Goal: Task Accomplishment & Management: Use online tool/utility

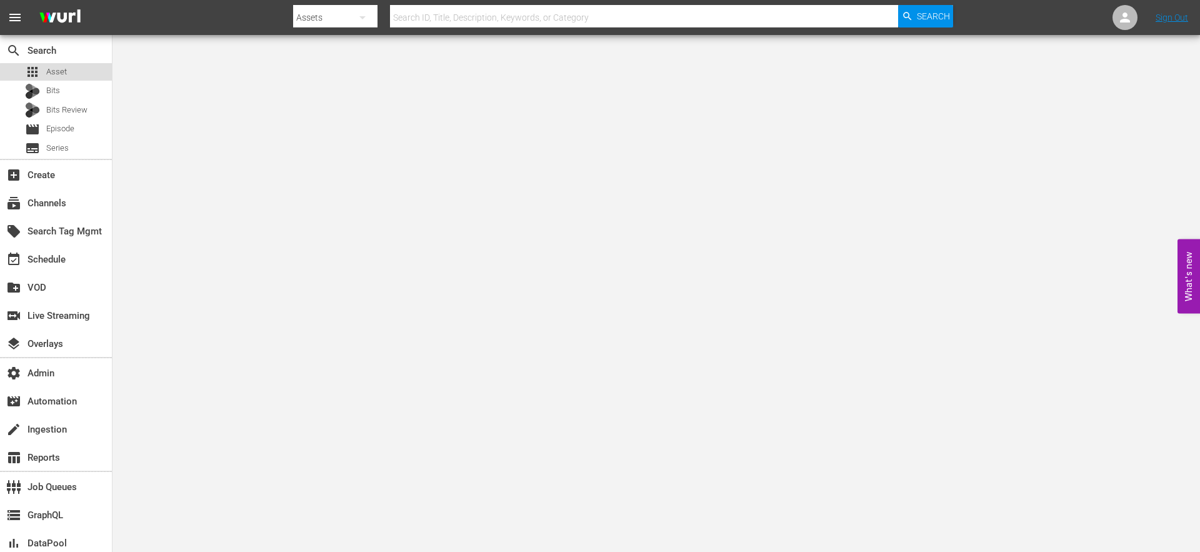
click at [62, 73] on span "Asset" at bounding box center [56, 72] width 21 height 13
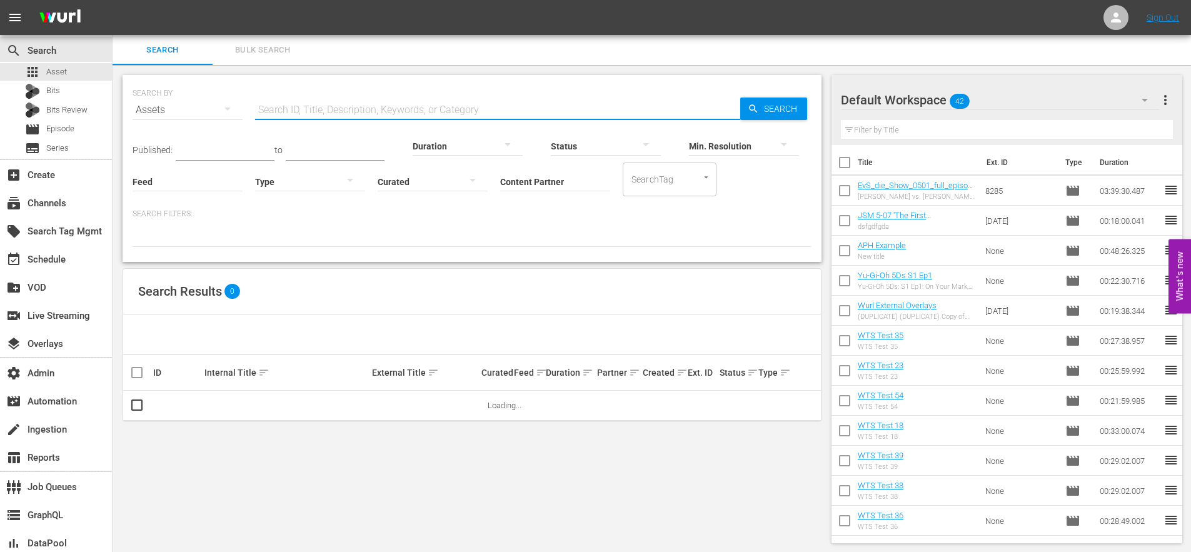
click at [338, 112] on input "text" at bounding box center [497, 110] width 485 height 30
paste input "191532213"
type input "191532213"
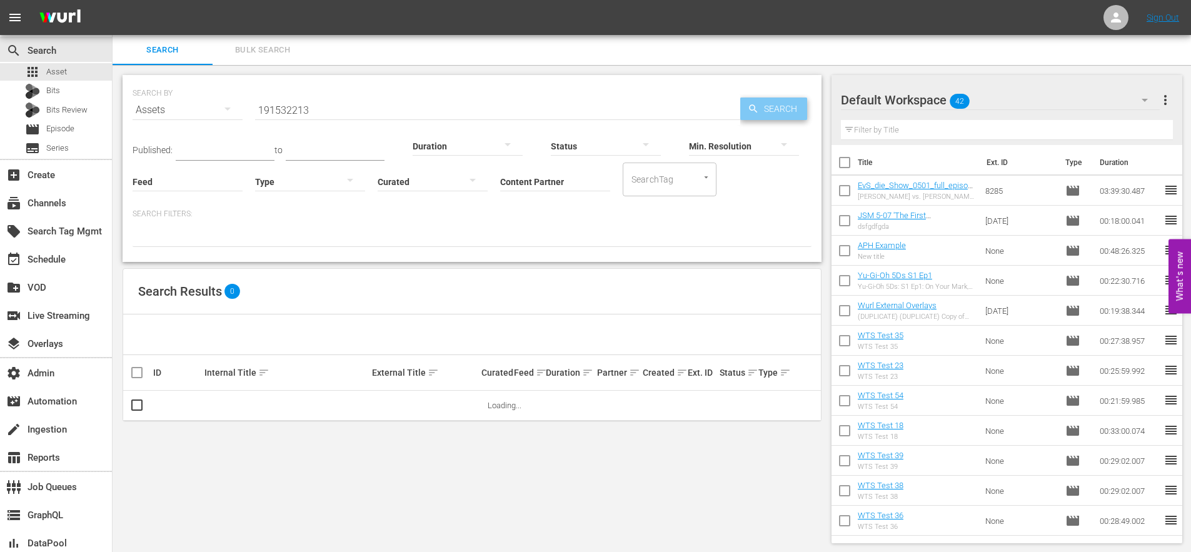
click at [781, 108] on span "Search" at bounding box center [783, 109] width 48 height 23
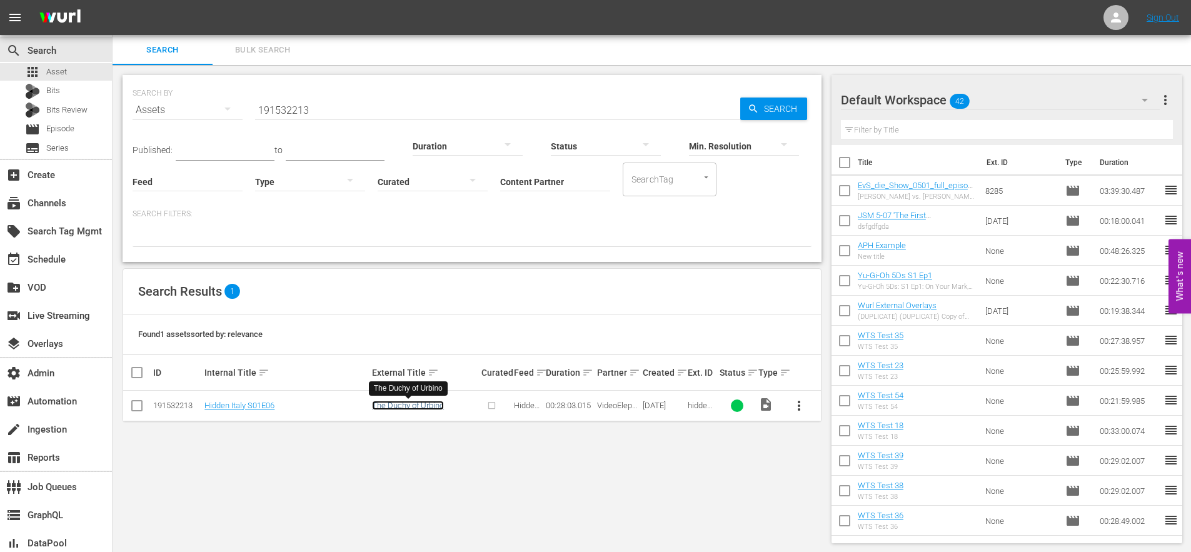
click at [403, 404] on link "The Duchy of Urbino" at bounding box center [408, 405] width 72 height 9
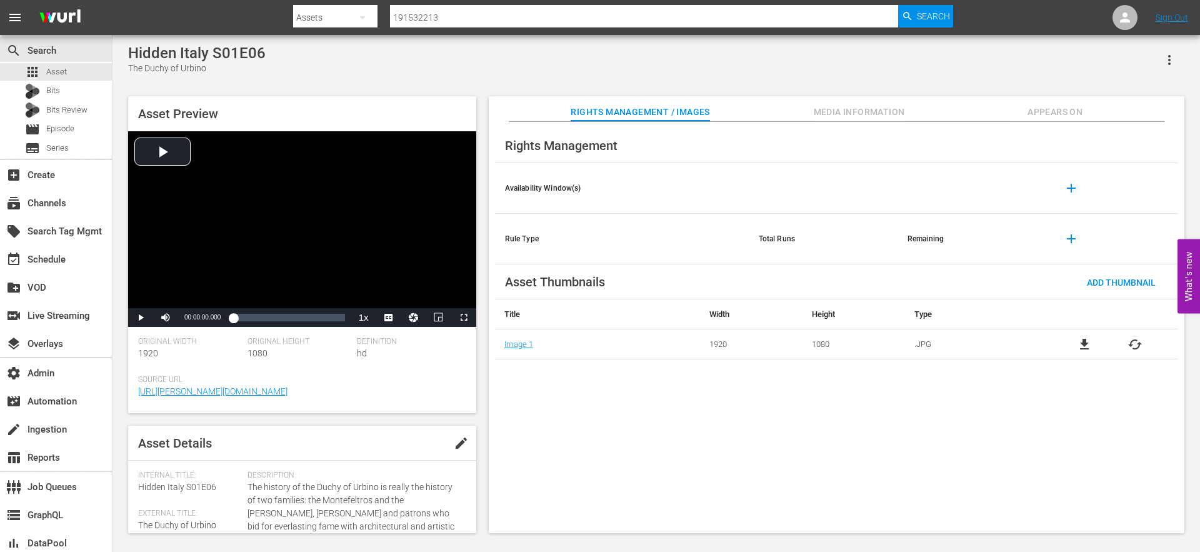
click at [1051, 112] on span "Appears On" at bounding box center [1055, 112] width 94 height 16
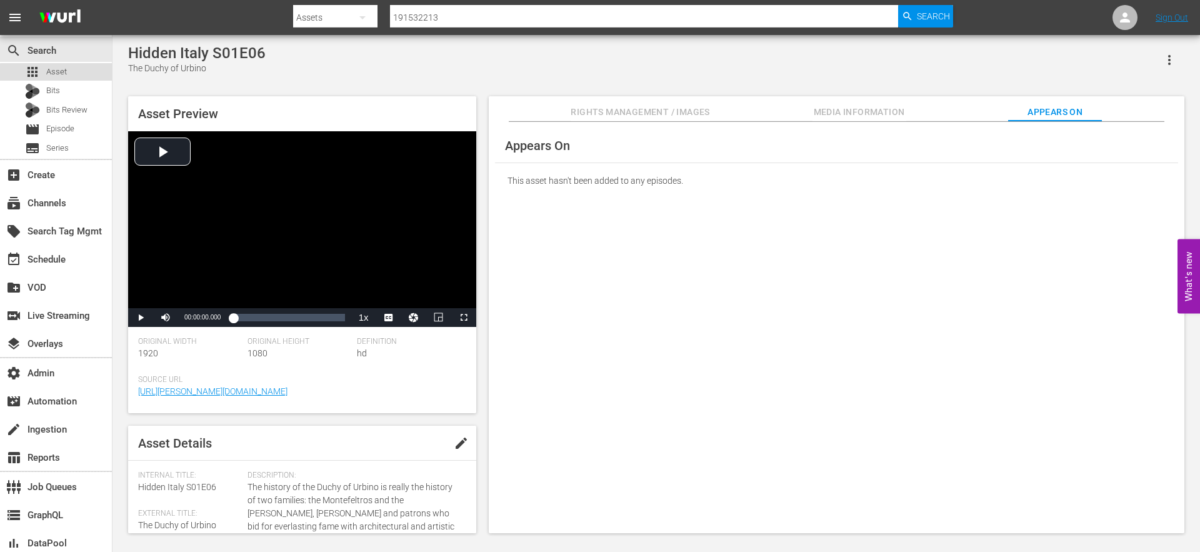
click at [58, 73] on span "Asset" at bounding box center [56, 72] width 21 height 13
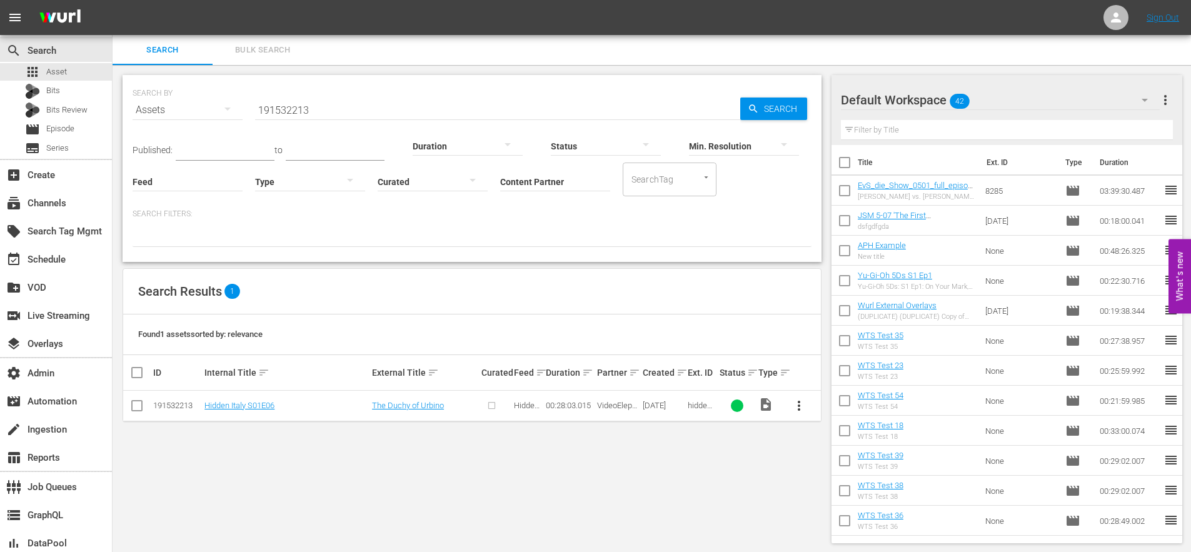
click at [289, 111] on input "191532213" at bounding box center [497, 110] width 485 height 30
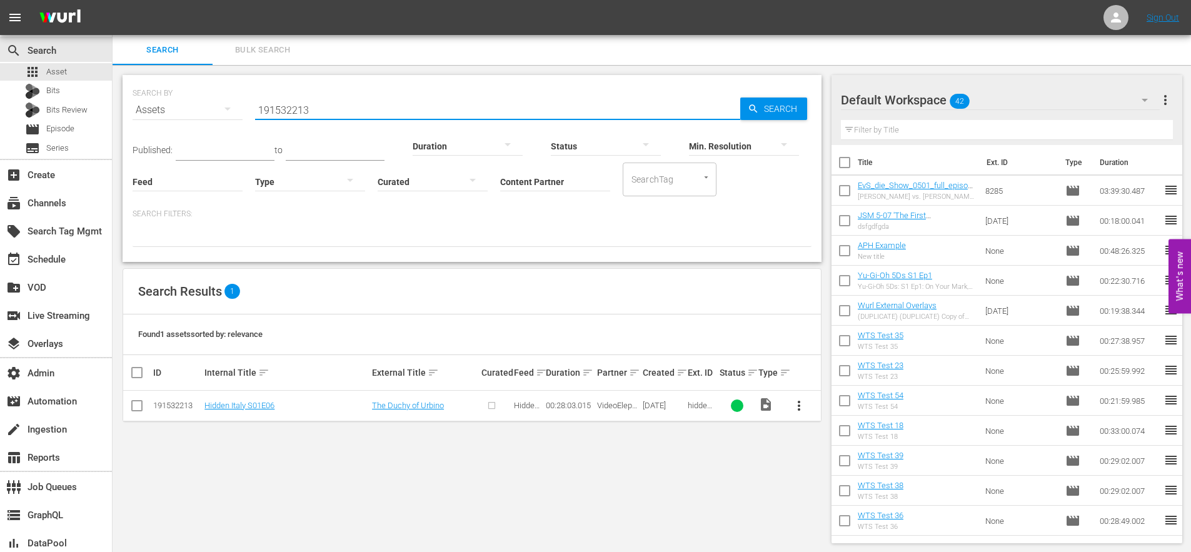
click at [289, 111] on input "191532213" at bounding box center [497, 110] width 485 height 30
paste input "09"
type input "191532209"
click at [763, 110] on span "Search" at bounding box center [783, 109] width 48 height 23
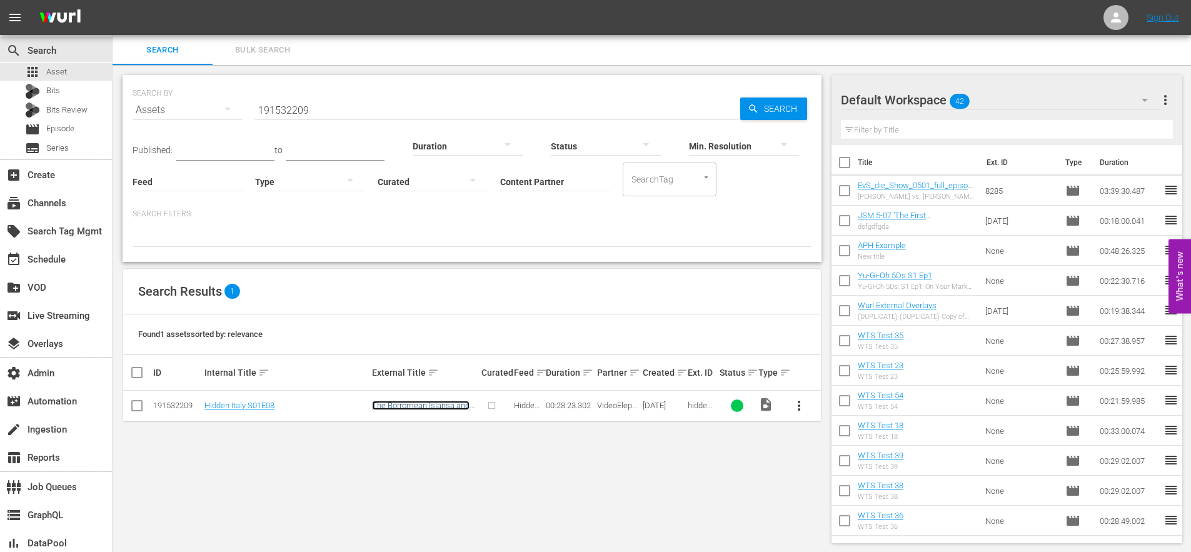
click at [431, 409] on link "The Borromean Islansa and Isola Bella" at bounding box center [421, 410] width 98 height 19
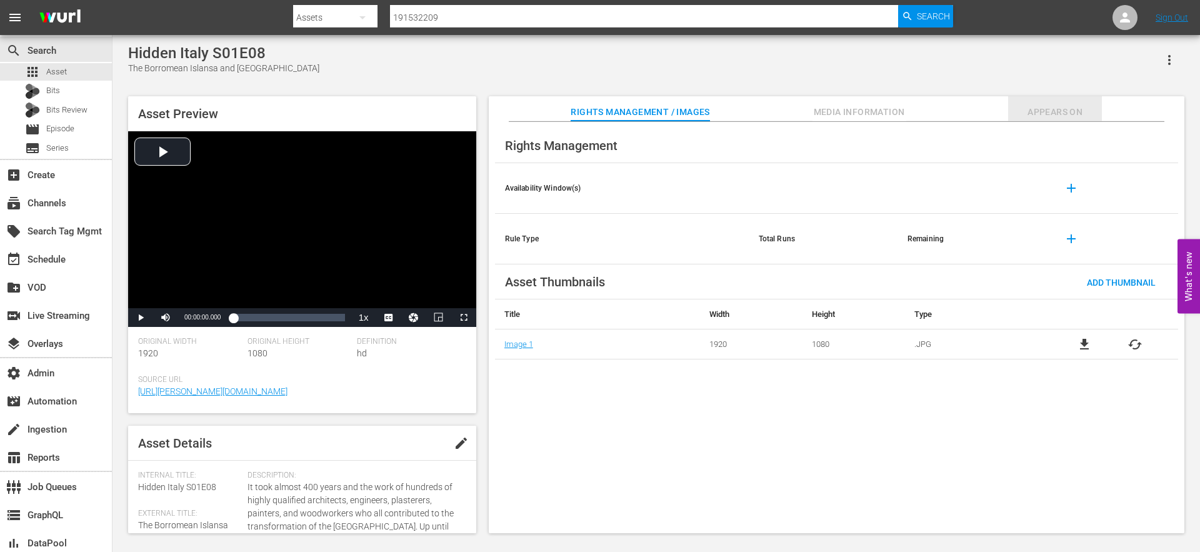
click at [1037, 113] on span "Appears On" at bounding box center [1055, 112] width 94 height 16
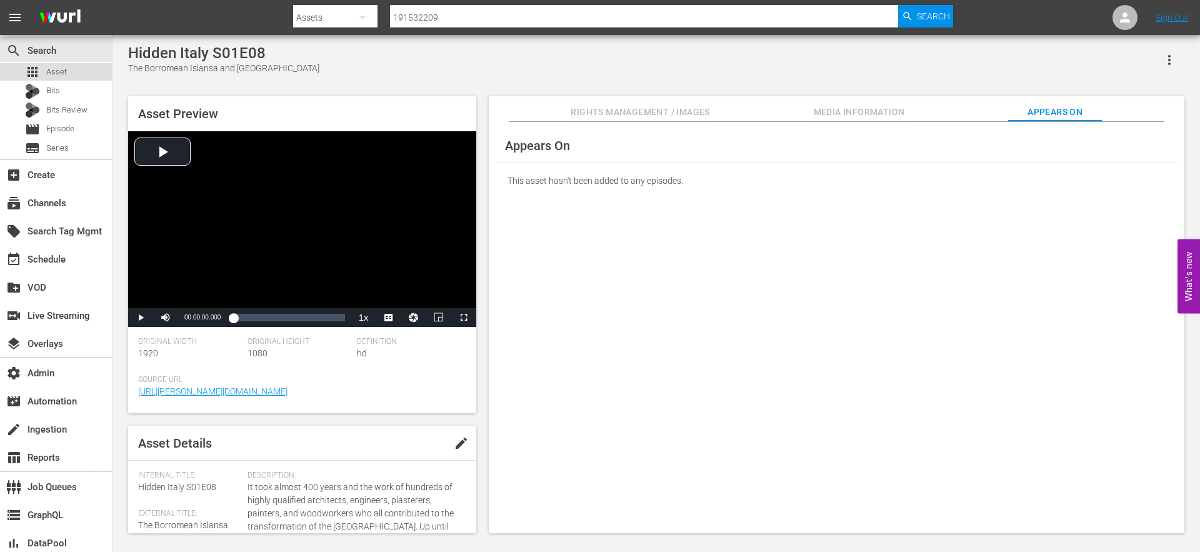
click at [53, 74] on span "Asset" at bounding box center [56, 72] width 21 height 13
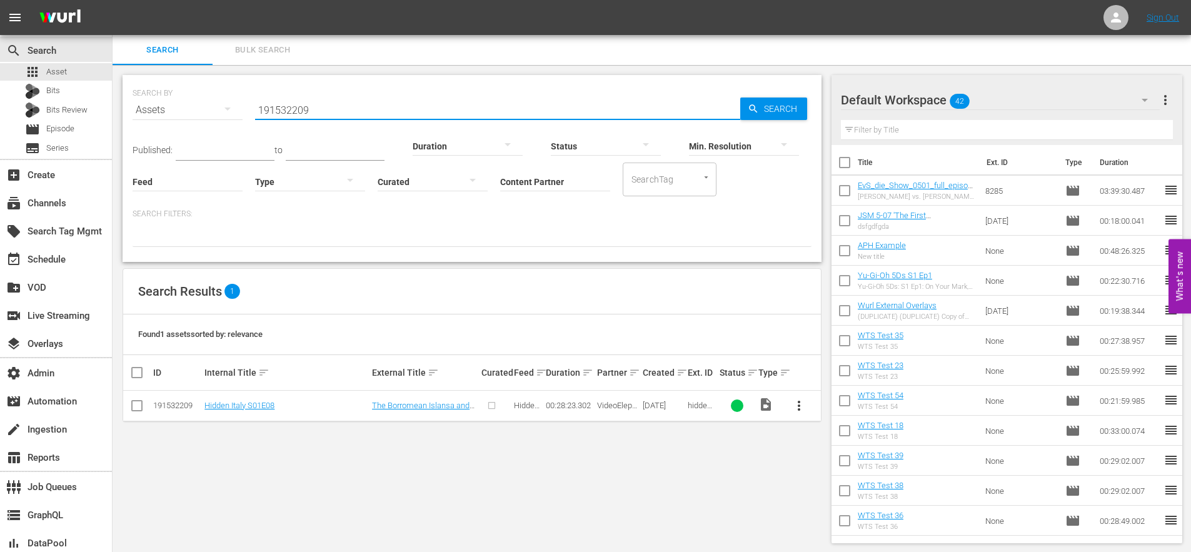
click at [294, 111] on input "191532209" at bounding box center [497, 110] width 485 height 30
click at [294, 112] on input "191532209" at bounding box center [497, 110] width 485 height 30
paste input "625470"
type input "191625470"
click at [785, 111] on span "Search" at bounding box center [783, 109] width 48 height 23
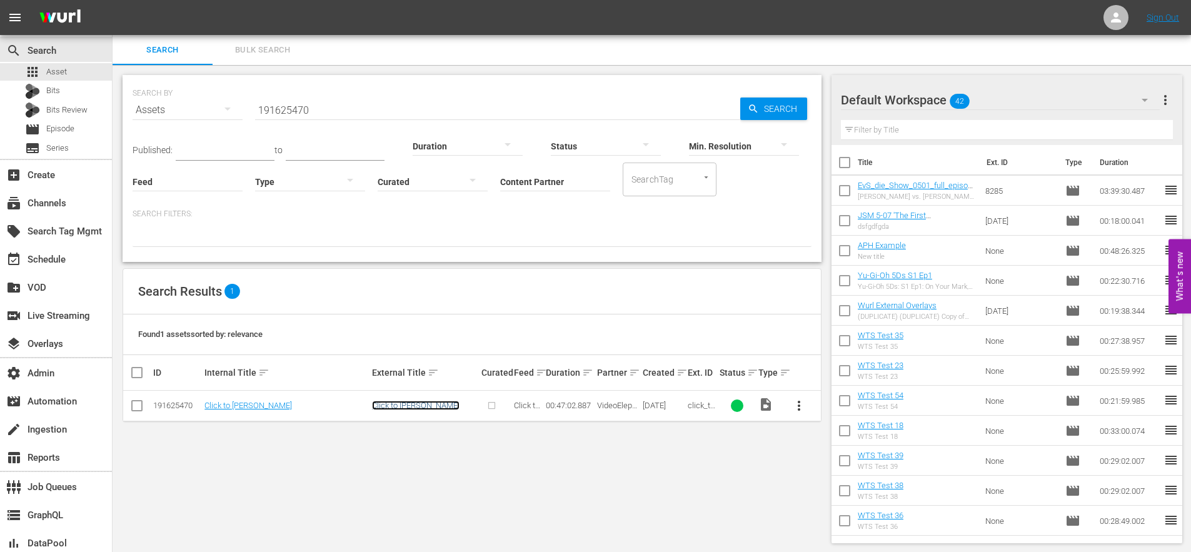
click at [404, 404] on link "Click to Ransom" at bounding box center [416, 405] width 88 height 9
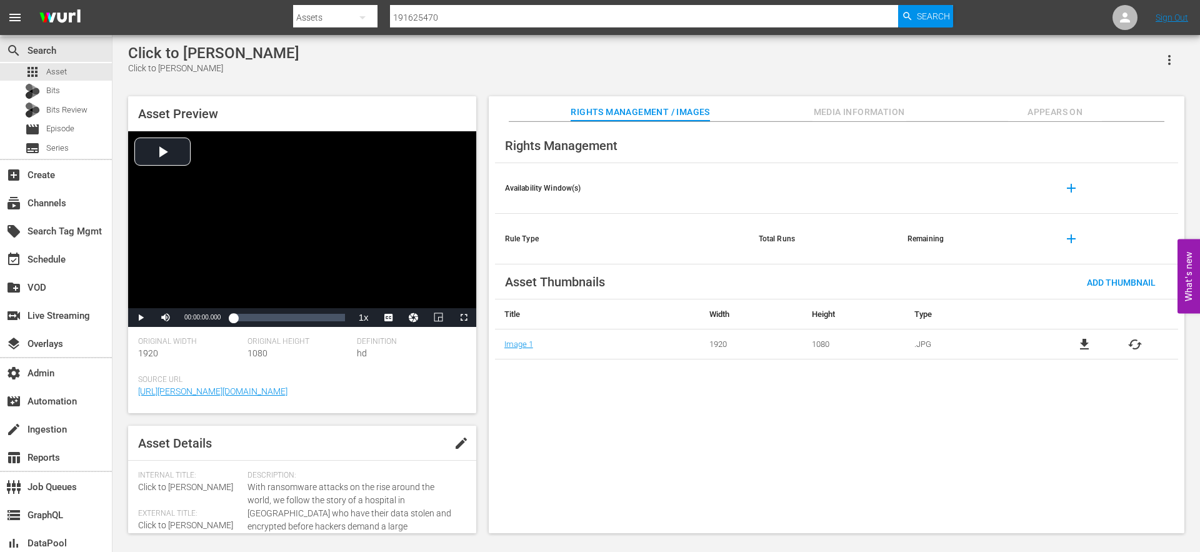
click at [1049, 109] on span "Appears On" at bounding box center [1055, 112] width 94 height 16
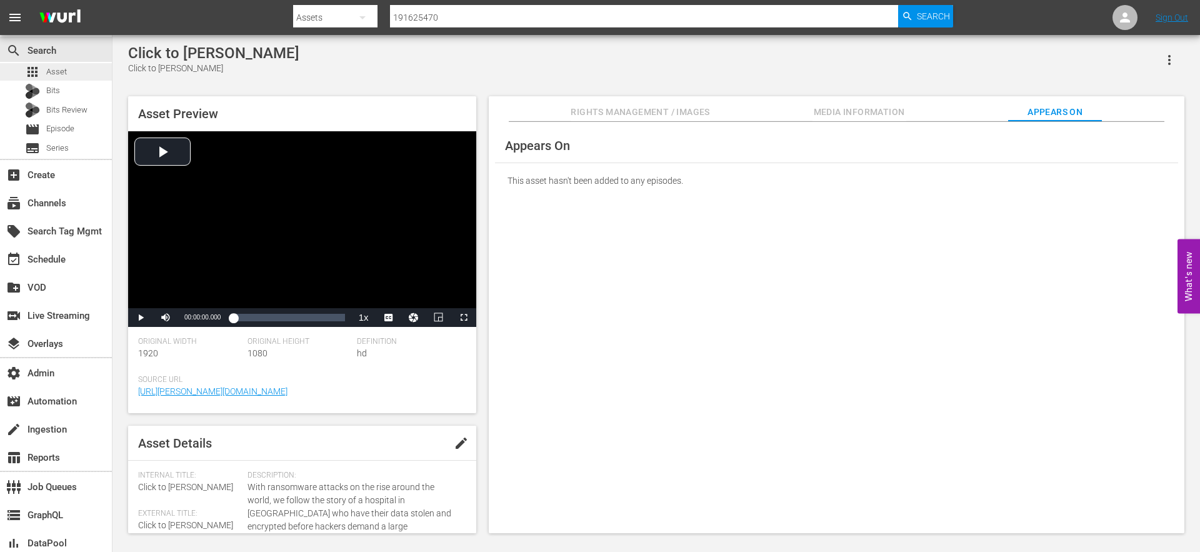
click at [57, 74] on span "Asset" at bounding box center [56, 72] width 21 height 13
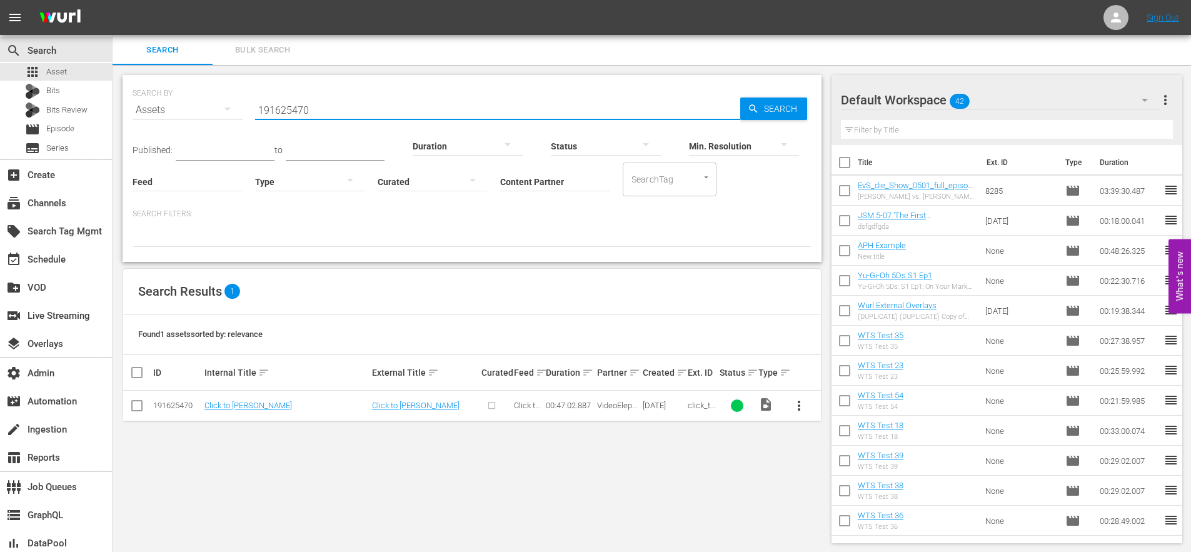
click at [287, 109] on input "191625470" at bounding box center [497, 110] width 485 height 30
paste input "026316"
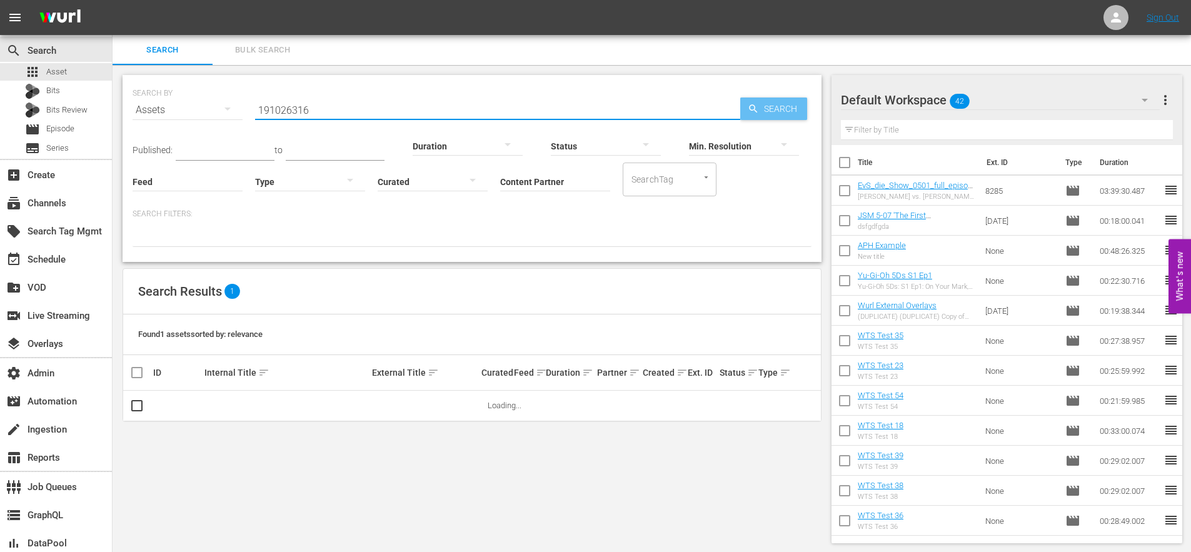
type input "191026316"
click at [769, 108] on span "Search" at bounding box center [783, 109] width 48 height 23
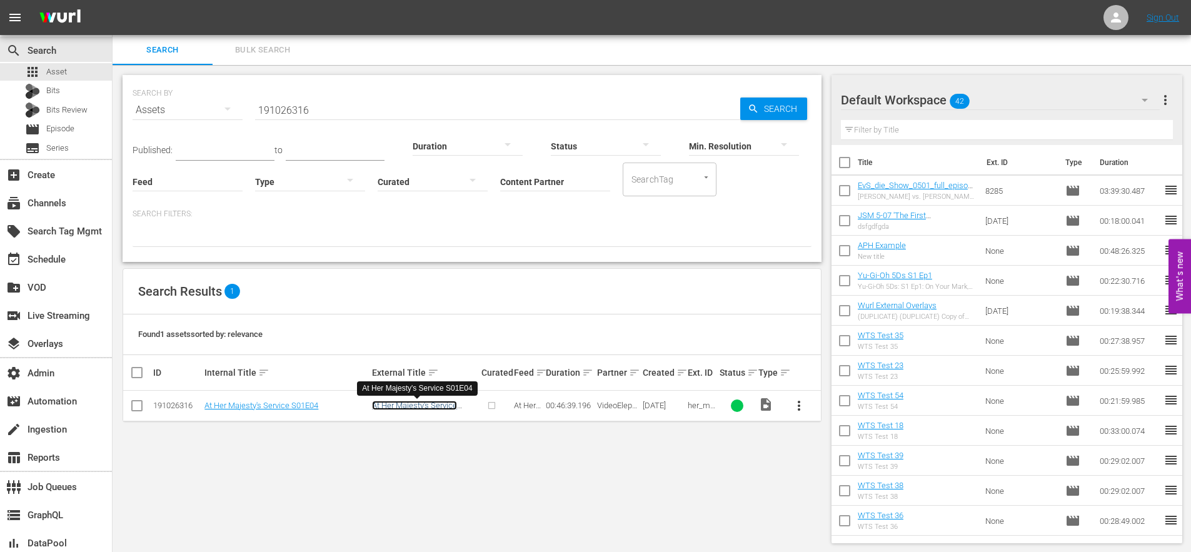
click at [424, 405] on link "At Her Majesty's Service S01E04" at bounding box center [414, 410] width 85 height 19
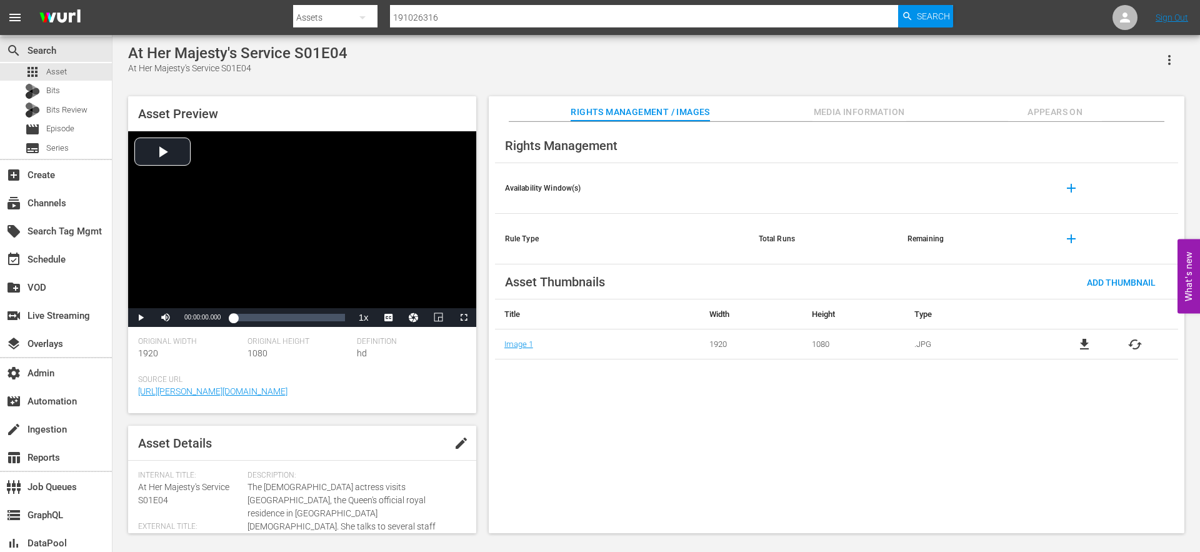
click at [1044, 116] on span "Appears On" at bounding box center [1055, 112] width 94 height 16
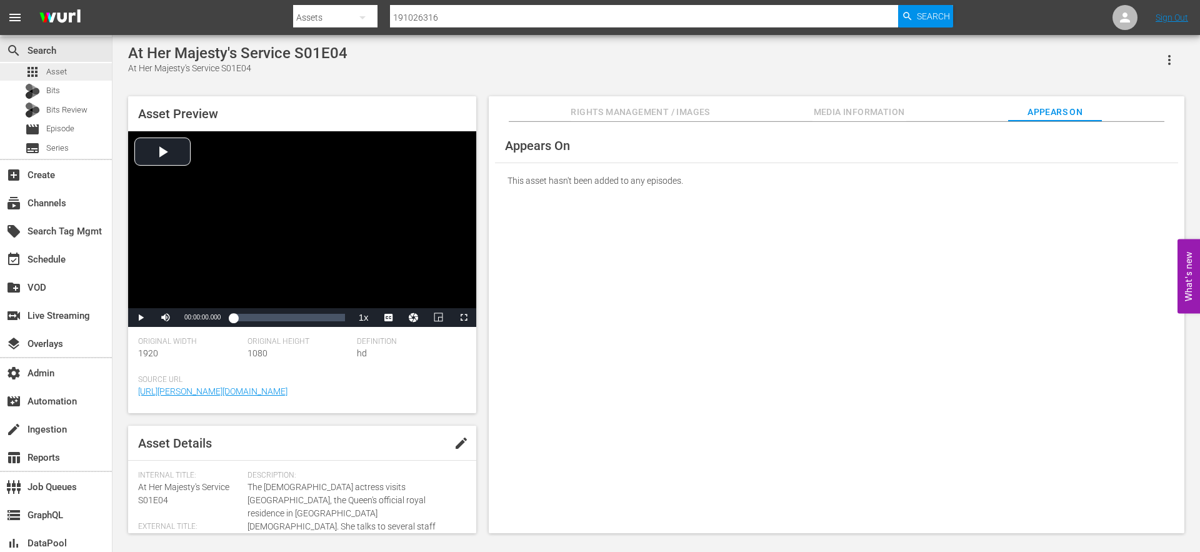
click at [62, 74] on span "Asset" at bounding box center [56, 72] width 21 height 13
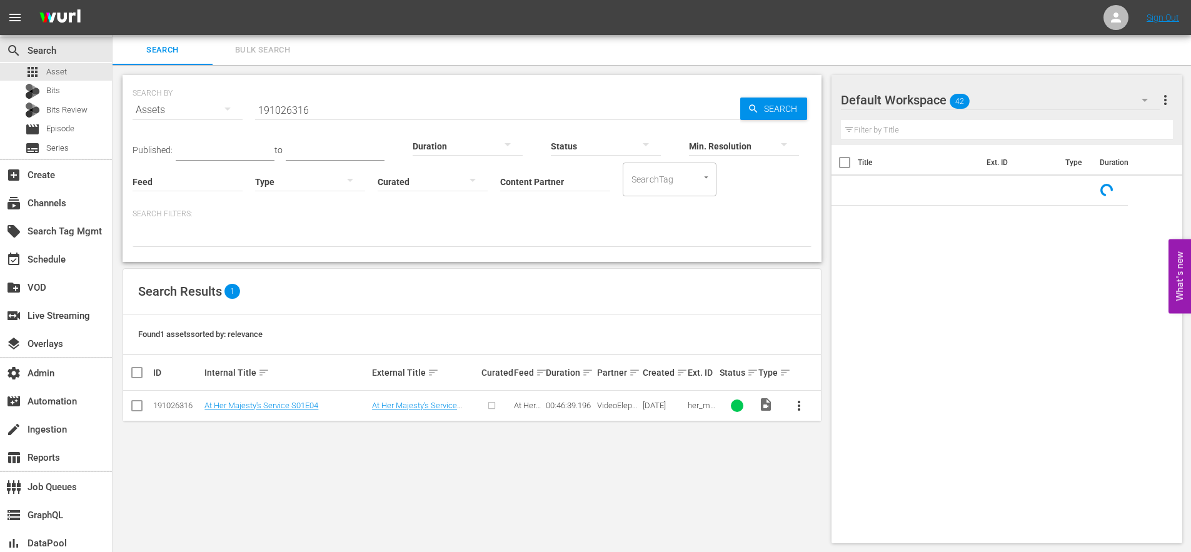
click at [296, 111] on input "191026316" at bounding box center [497, 110] width 485 height 30
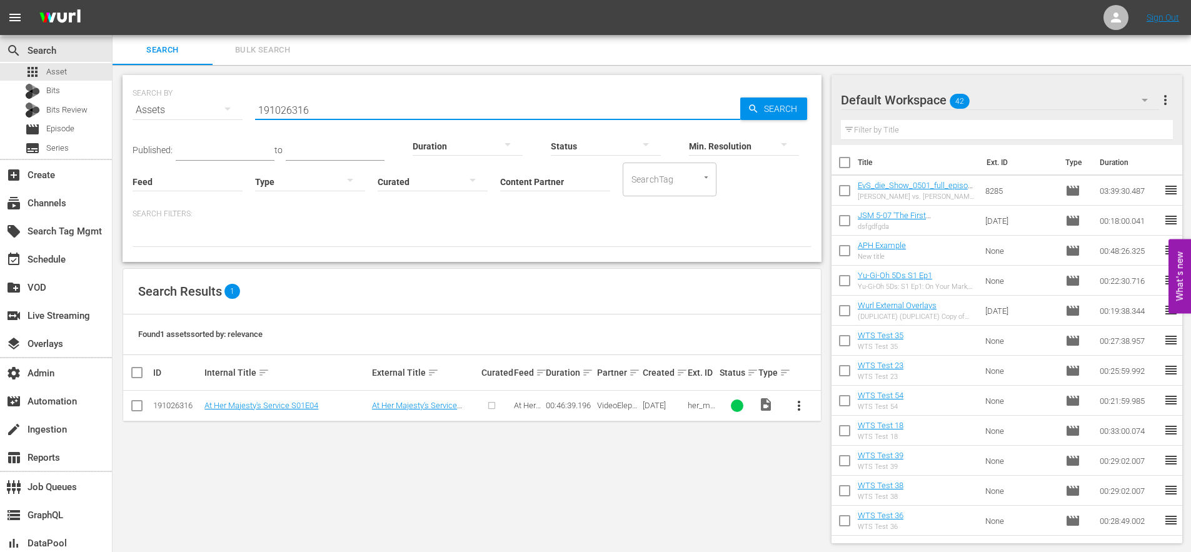
click at [296, 111] on input "191026316" at bounding box center [497, 110] width 485 height 30
paste input "89027035"
type input "189027035"
click at [783, 104] on span "Search" at bounding box center [783, 109] width 48 height 23
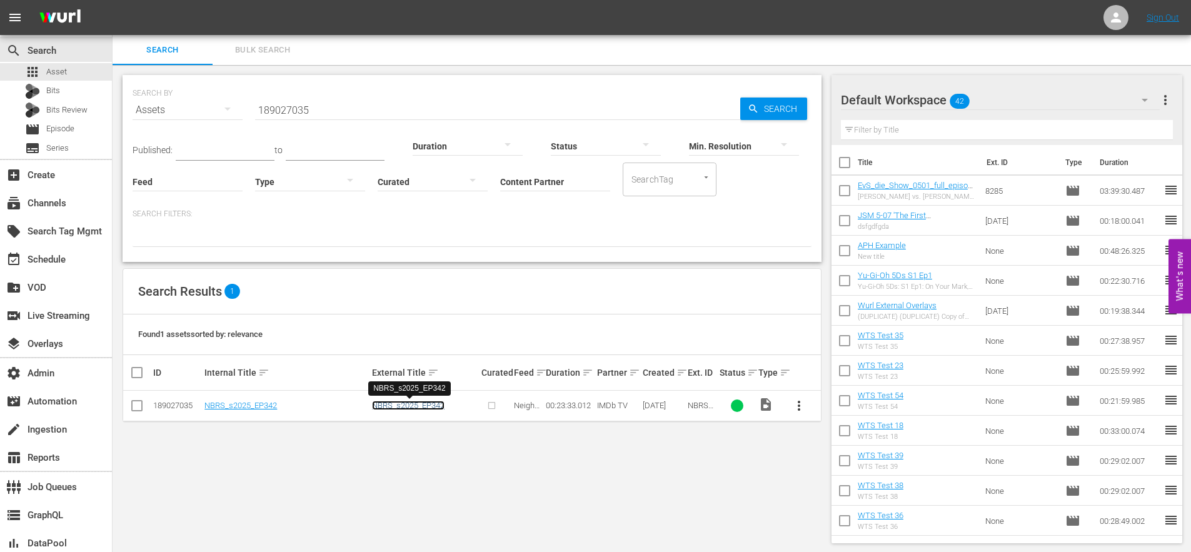
click at [383, 403] on link "NBRS_s2025_EP342" at bounding box center [408, 405] width 73 height 9
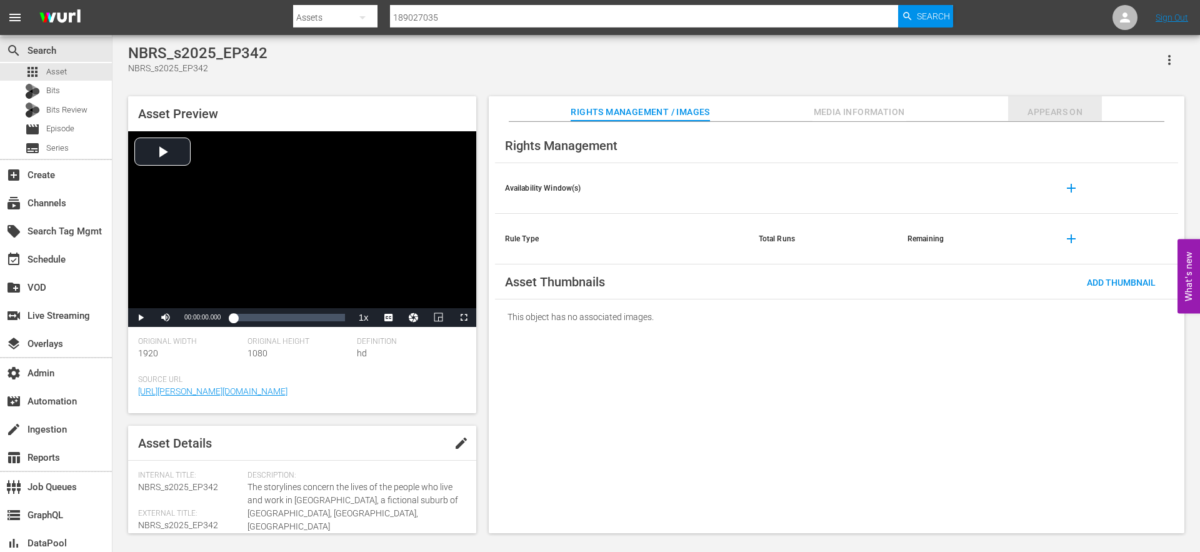
click at [1048, 113] on span "Appears On" at bounding box center [1055, 112] width 94 height 16
click at [1036, 114] on span "Appears On" at bounding box center [1055, 112] width 94 height 16
click at [1050, 114] on span "Appears On" at bounding box center [1055, 112] width 94 height 16
click at [1051, 113] on span "Appears On" at bounding box center [1055, 112] width 94 height 16
click at [1064, 113] on span "Appears On" at bounding box center [1055, 112] width 94 height 16
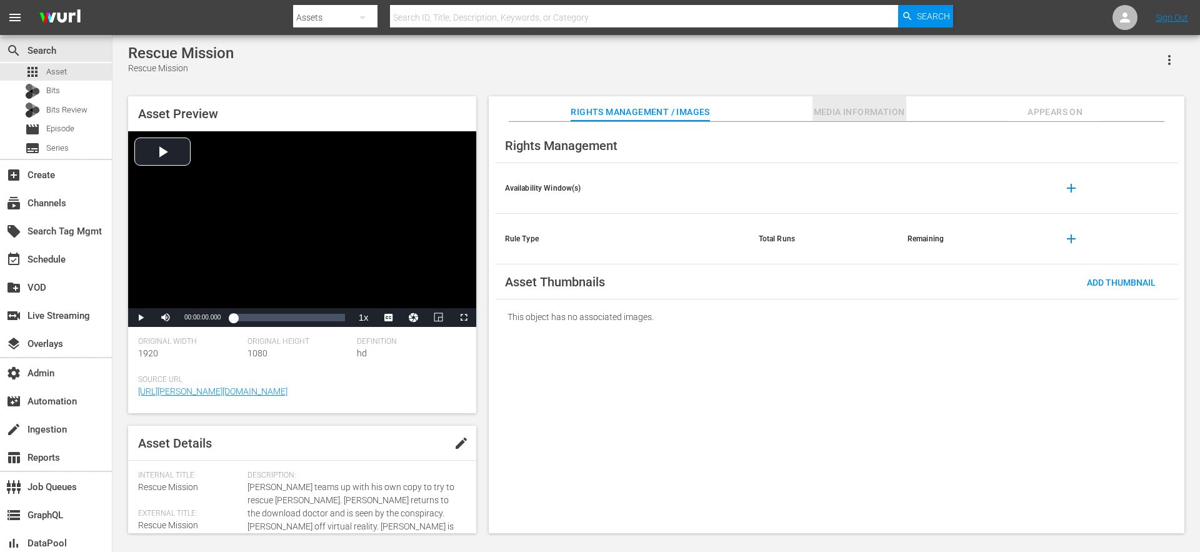
click at [840, 114] on span "Media Information" at bounding box center [860, 112] width 94 height 16
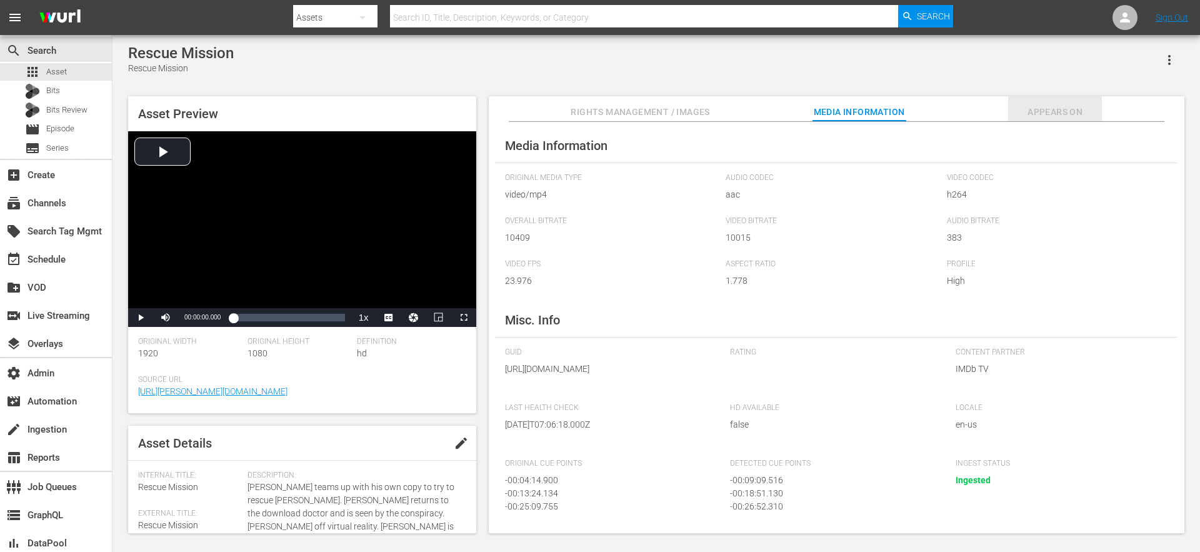
click at [1054, 112] on span "Appears On" at bounding box center [1055, 112] width 94 height 16
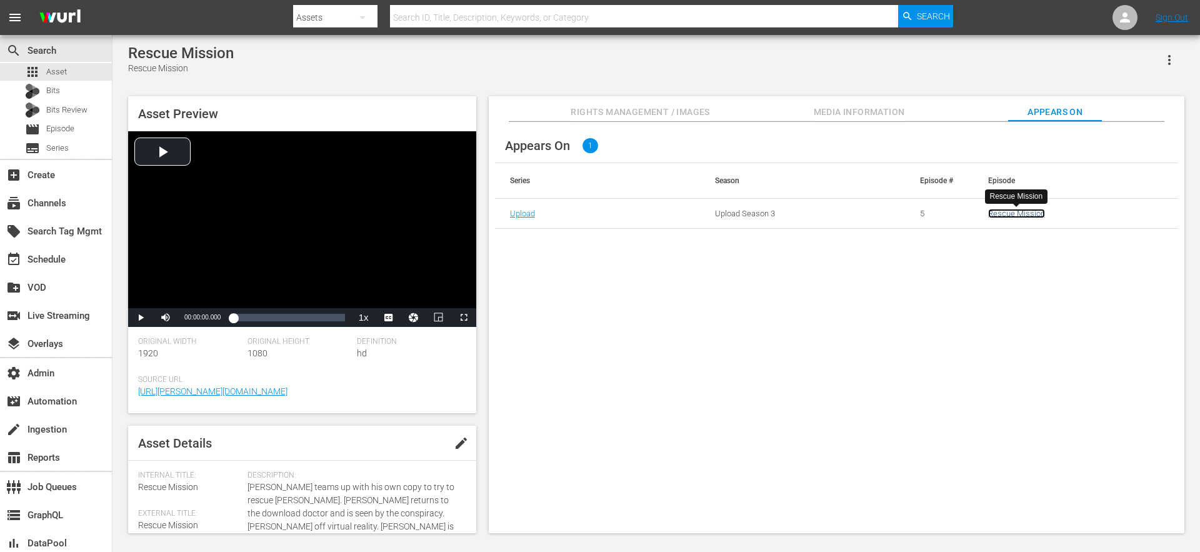
click at [1009, 212] on link "Rescue Mission" at bounding box center [1016, 213] width 57 height 9
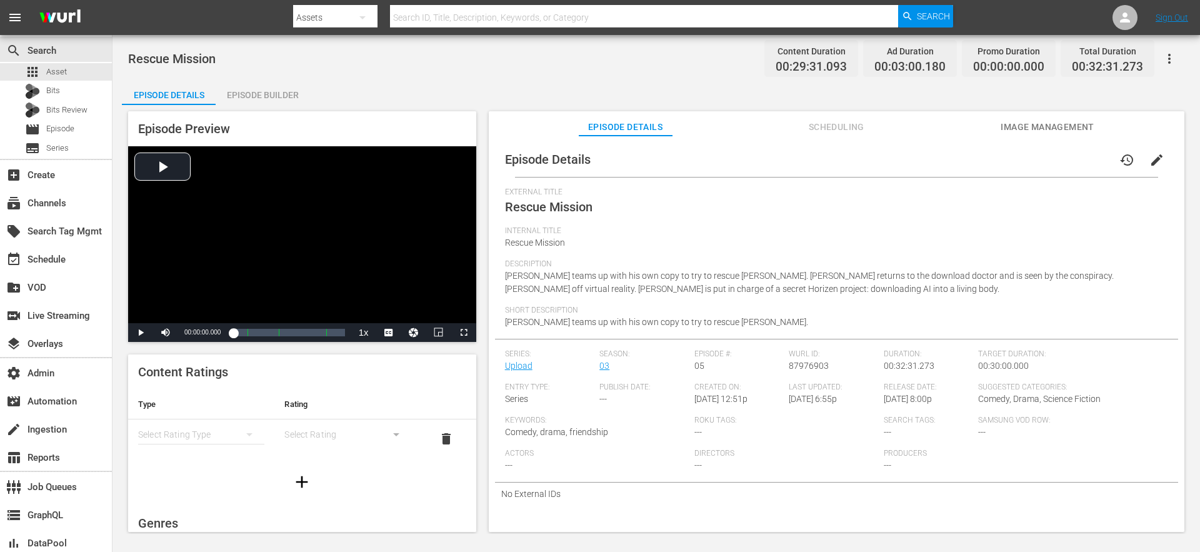
click at [279, 94] on div "Episode Builder" at bounding box center [263, 95] width 94 height 30
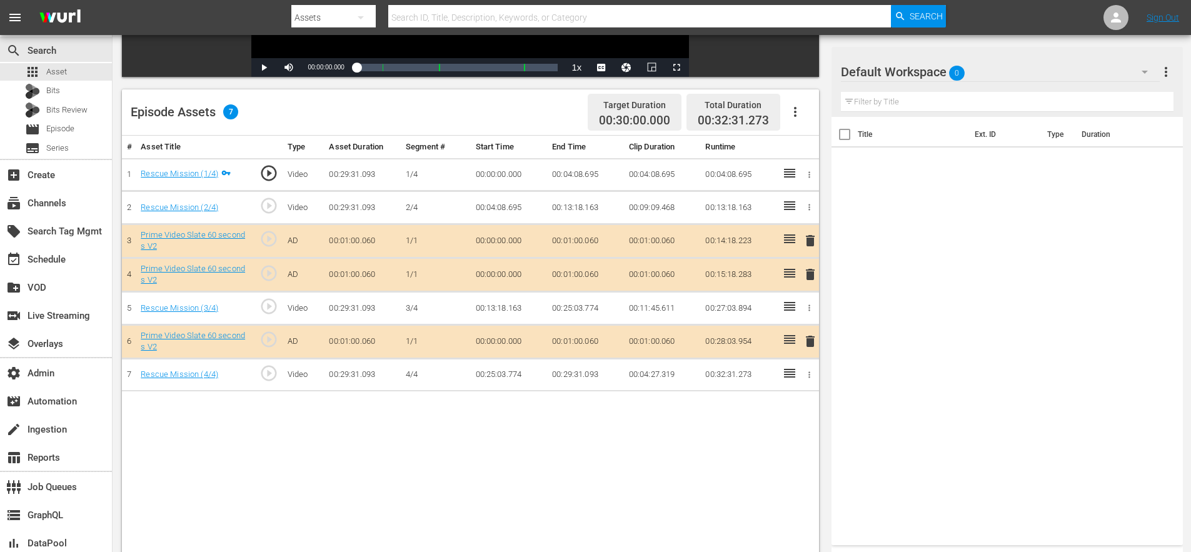
scroll to position [278, 0]
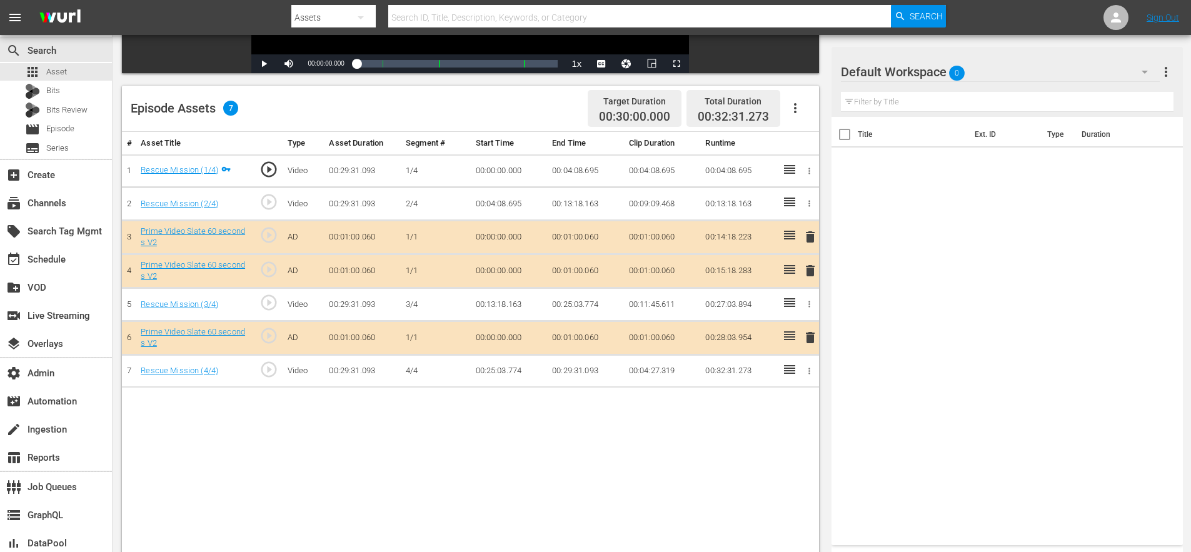
click at [796, 110] on icon "button" at bounding box center [795, 108] width 15 height 15
click at [808, 114] on div "Edit Cue Points" at bounding box center [832, 113] width 85 height 30
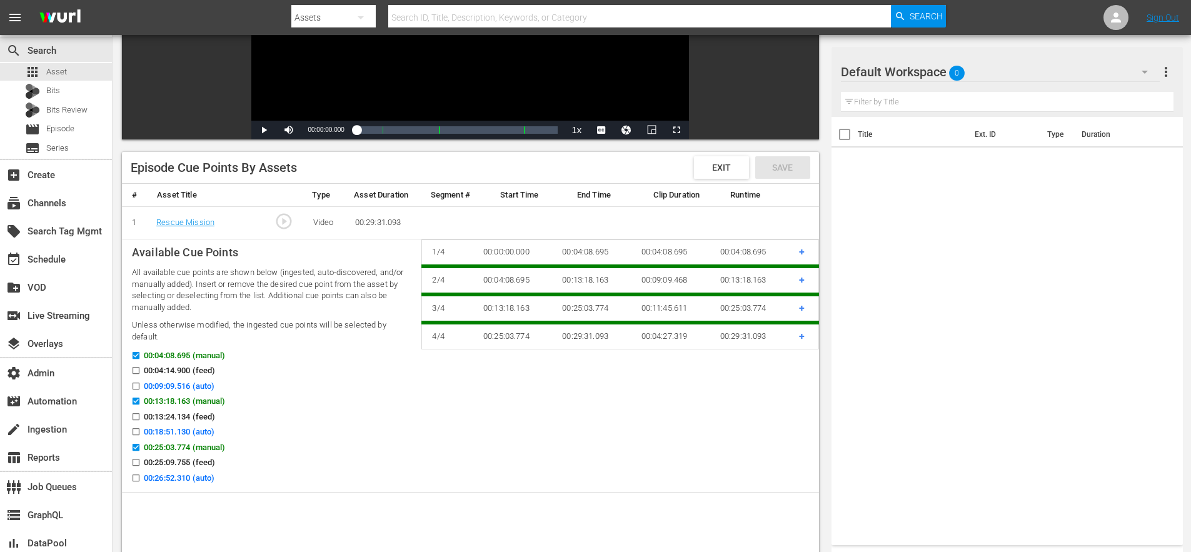
scroll to position [203, 0]
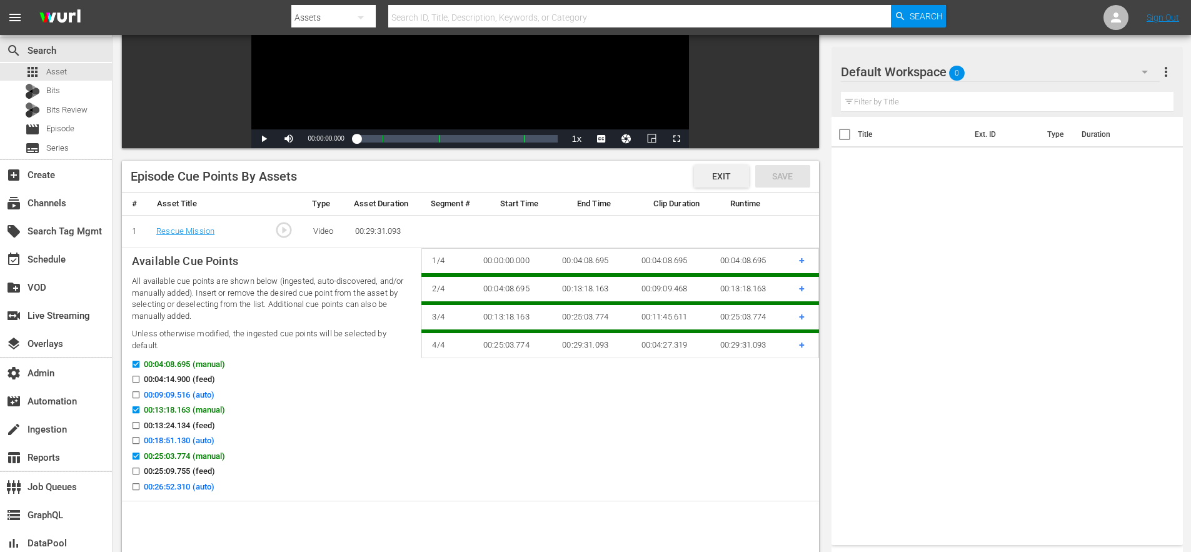
click at [718, 177] on span "Exit" at bounding box center [721, 176] width 39 height 10
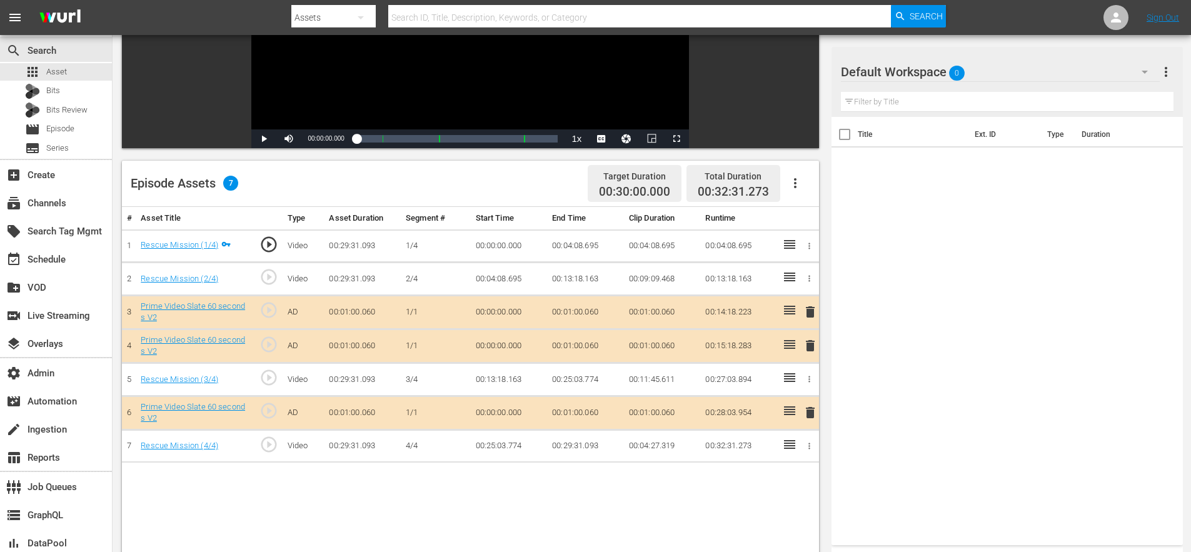
click at [1086, 319] on div "Title Ext. ID Type Duration" at bounding box center [1006, 328] width 351 height 423
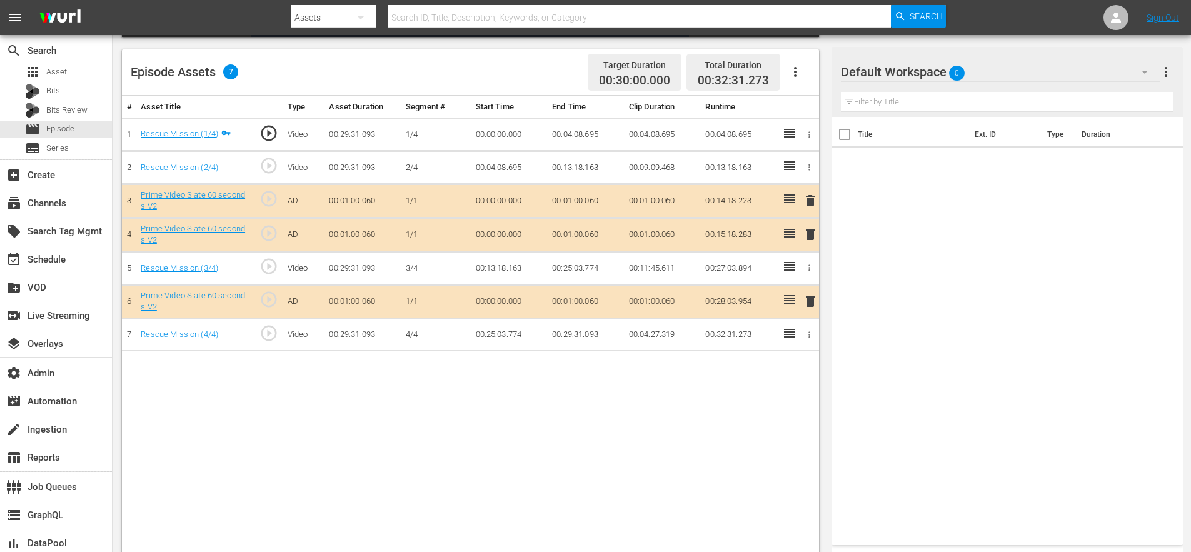
scroll to position [326, 0]
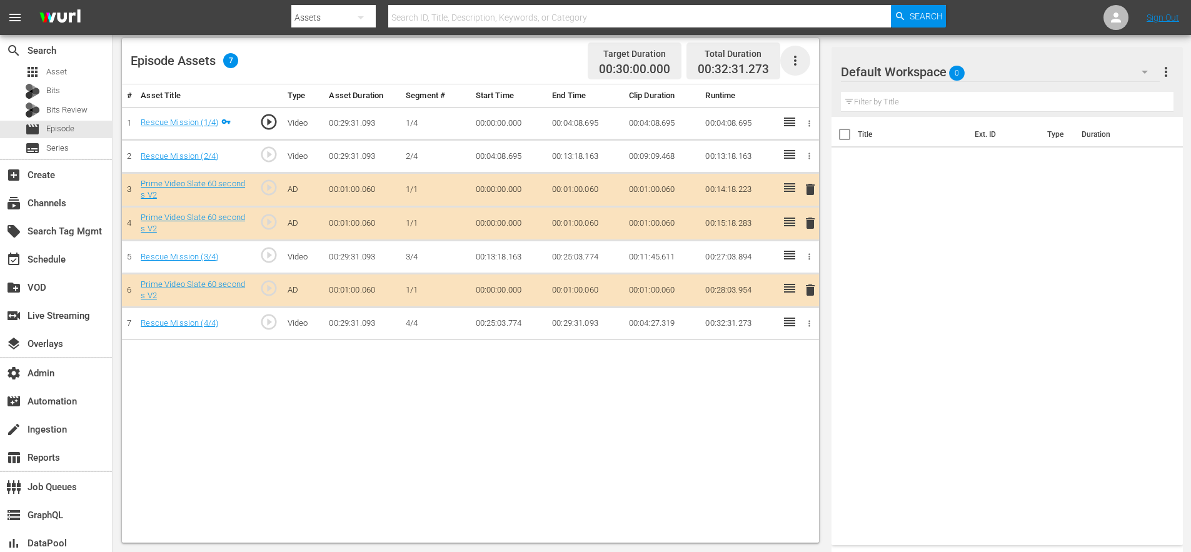
click at [798, 64] on icon "button" at bounding box center [795, 60] width 15 height 15
